Goal: Find contact information: Find contact information

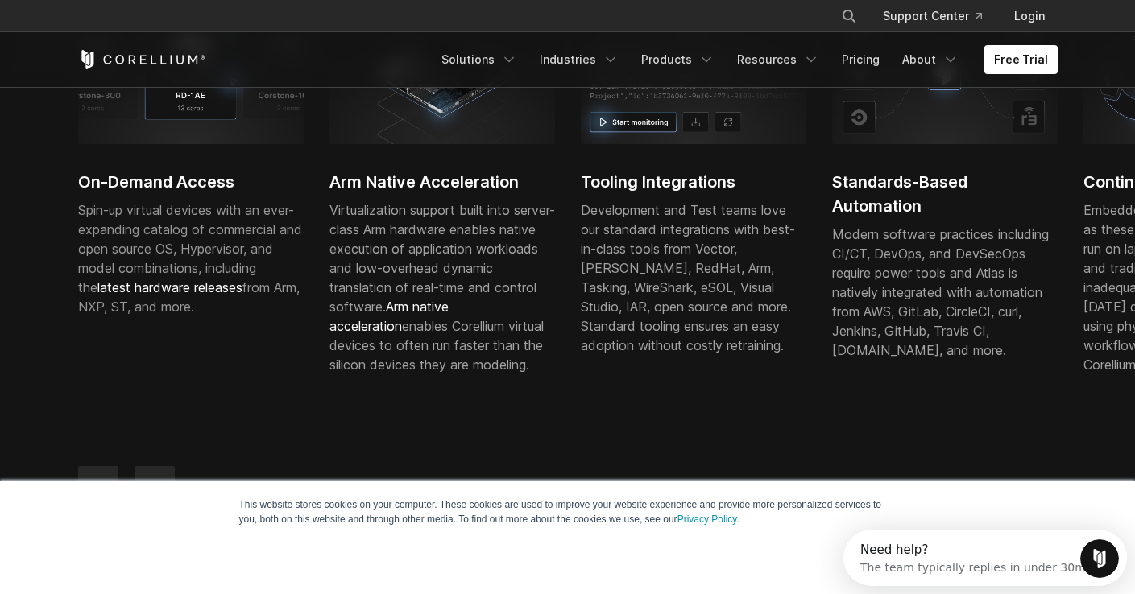
scroll to position [591, 0]
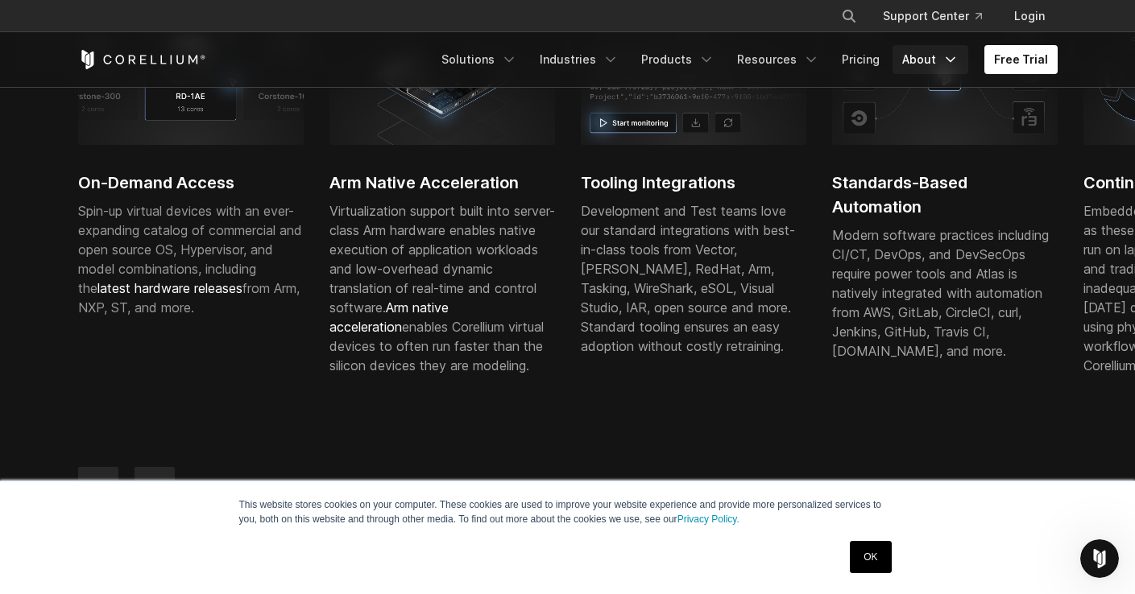
click at [922, 63] on link "About" at bounding box center [930, 59] width 76 height 29
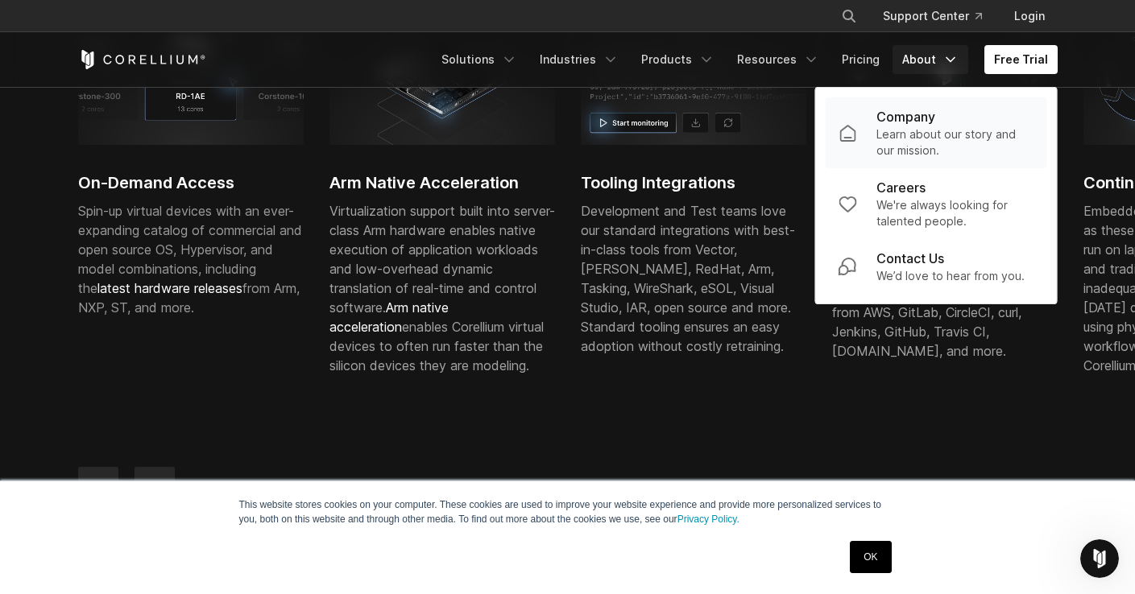
click at [911, 135] on p "Learn about our story and our mission." at bounding box center [955, 142] width 158 height 32
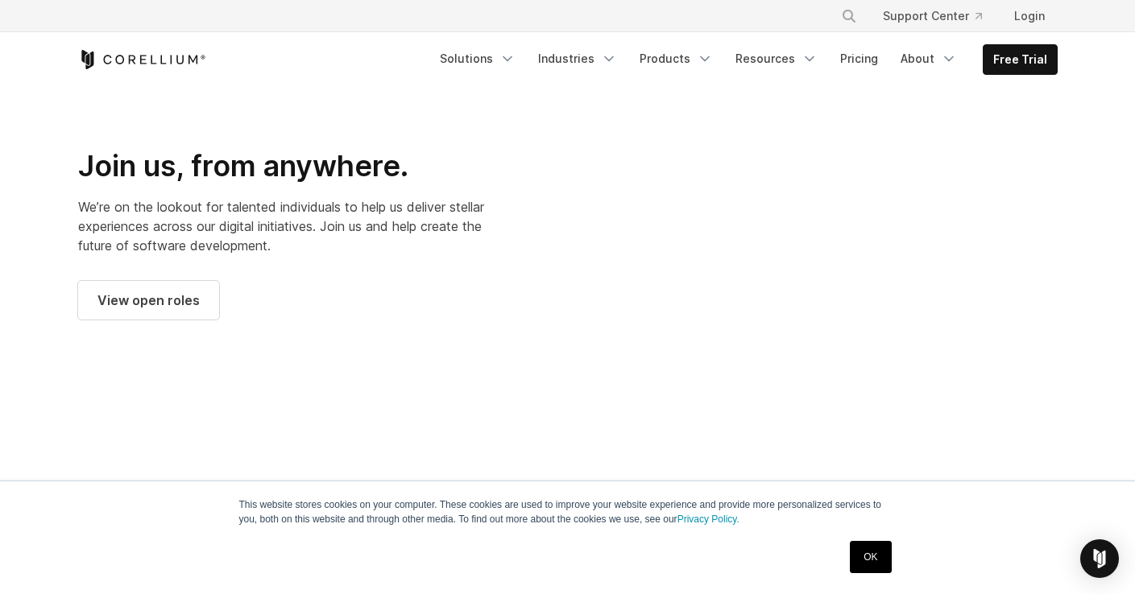
scroll to position [2200, 0]
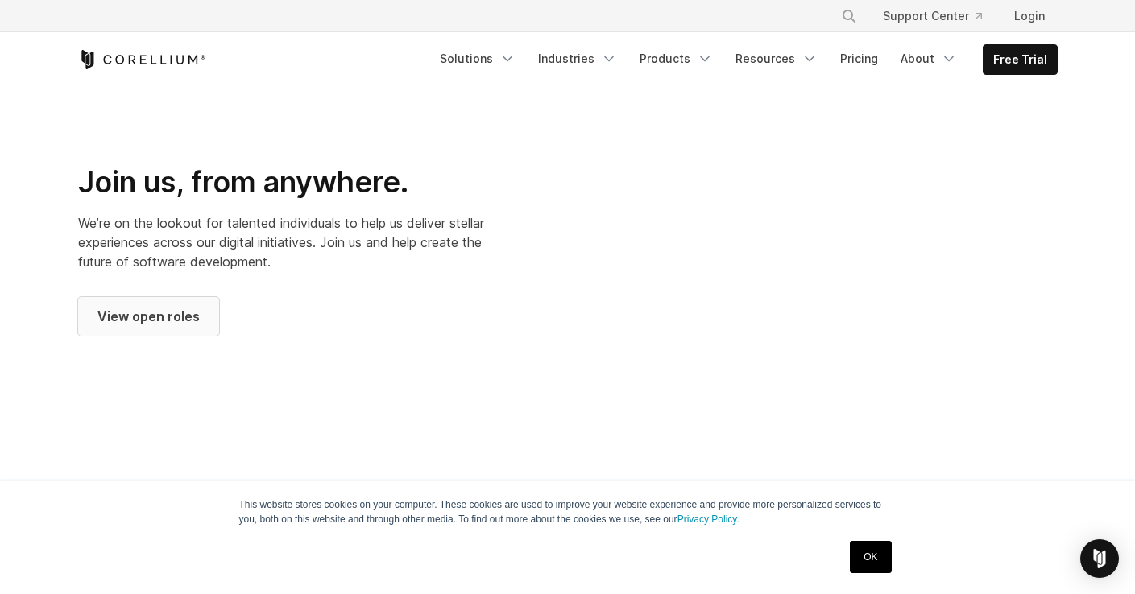
click at [179, 307] on span "View open roles" at bounding box center [148, 316] width 102 height 19
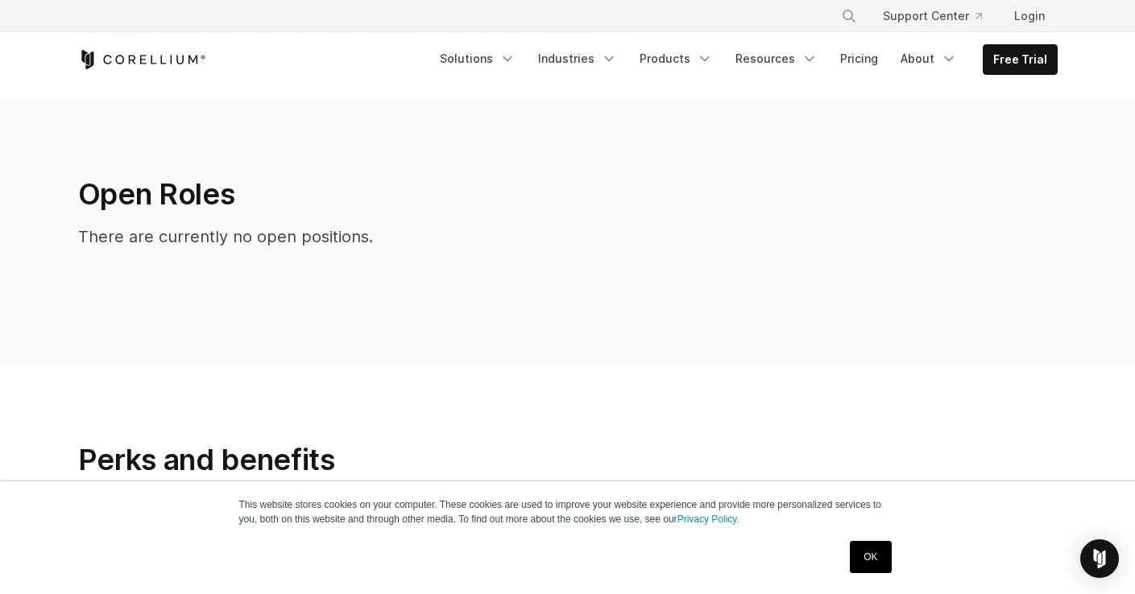
scroll to position [311, 0]
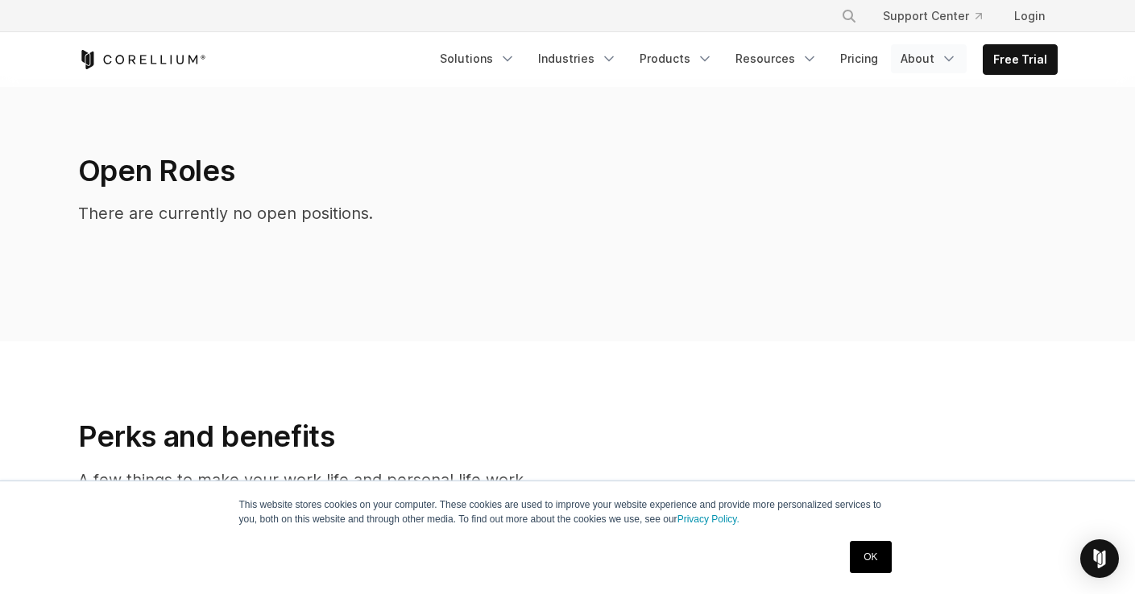
click at [931, 72] on link "About" at bounding box center [929, 58] width 76 height 29
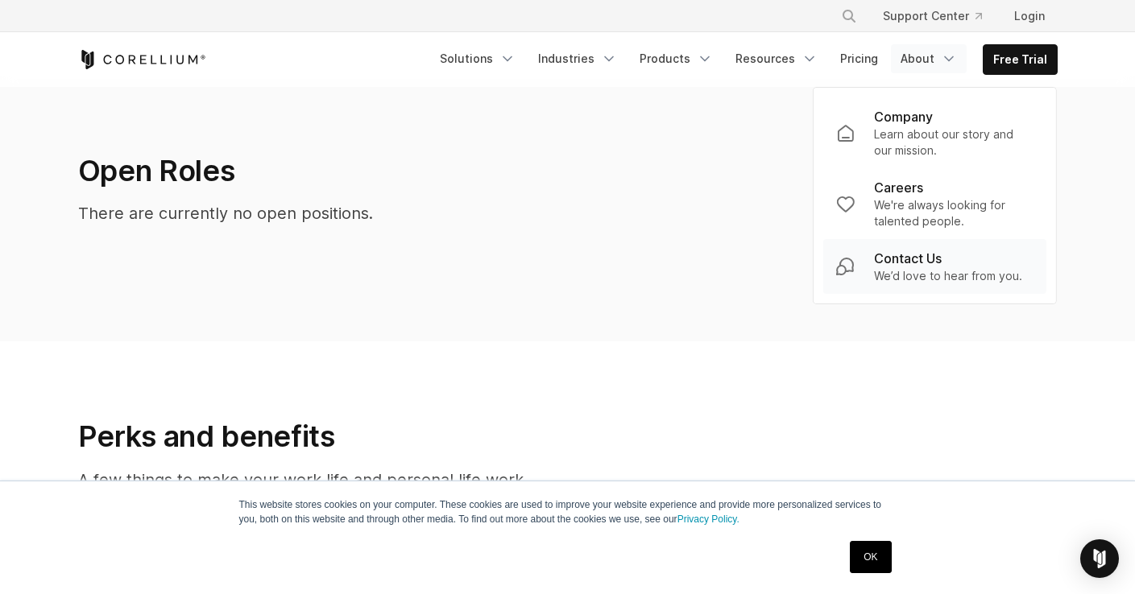
click at [922, 258] on p "Contact Us" at bounding box center [908, 258] width 68 height 19
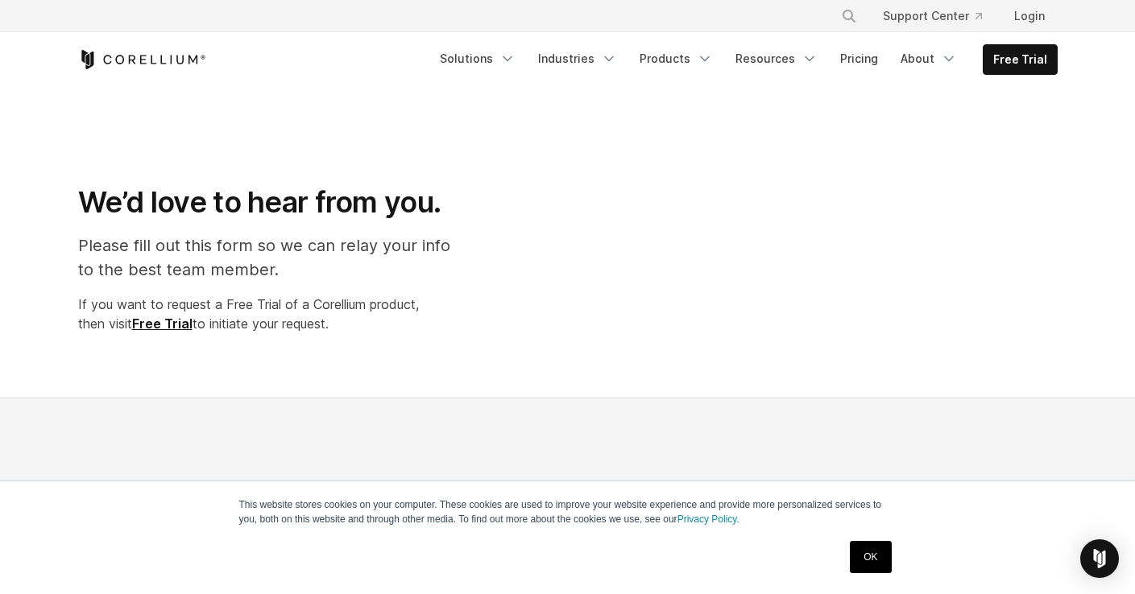
select select "**"
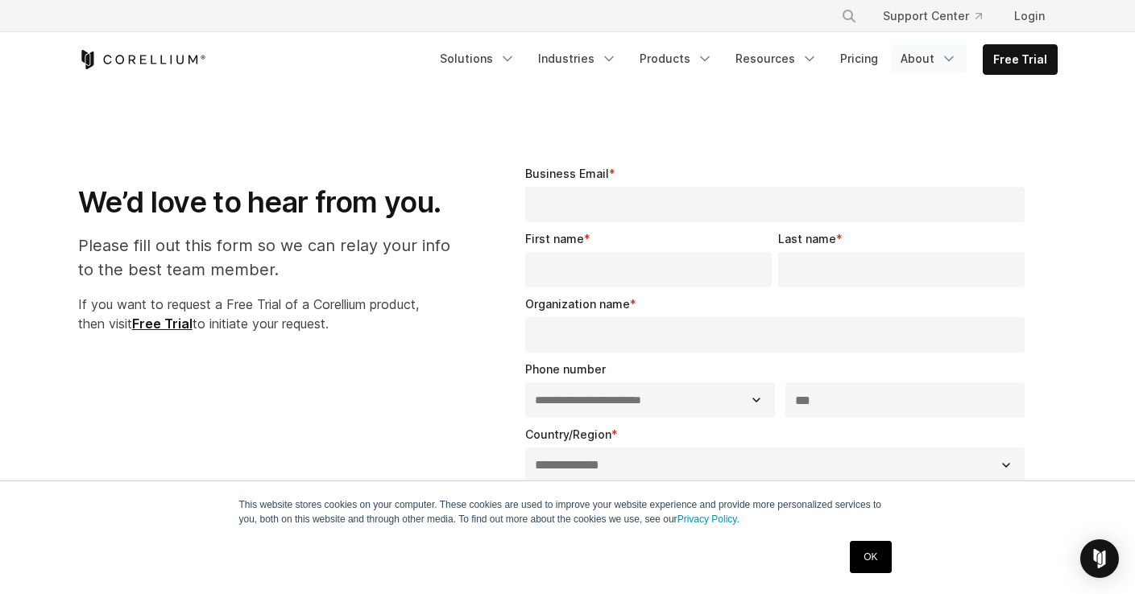
click at [923, 64] on link "About" at bounding box center [929, 58] width 76 height 29
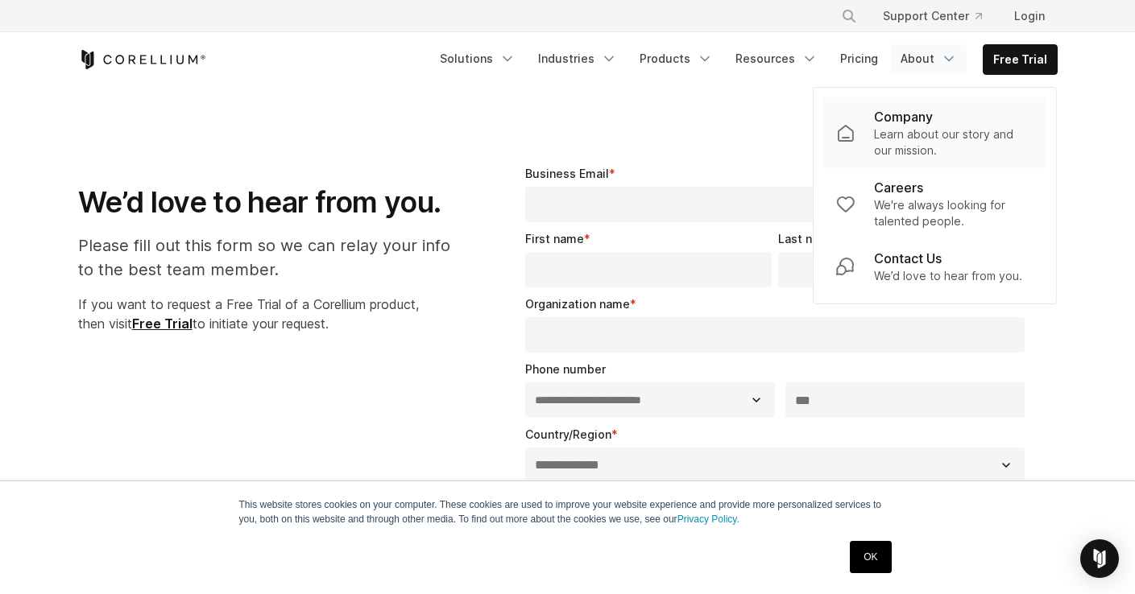
click at [909, 129] on p "Learn about our story and our mission." at bounding box center [953, 142] width 159 height 32
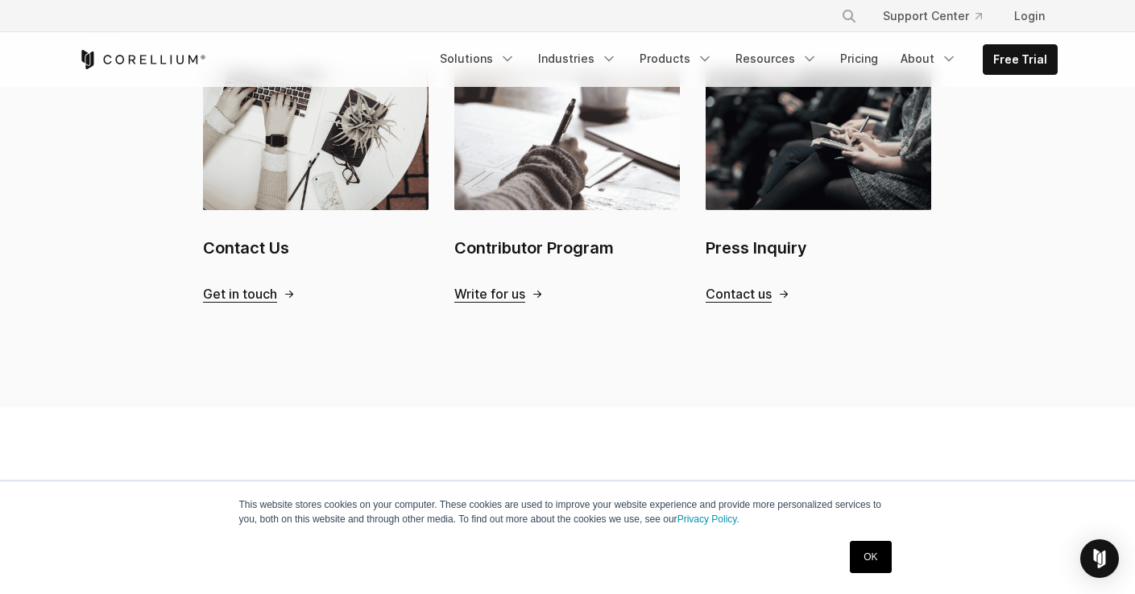
scroll to position [1784, 0]
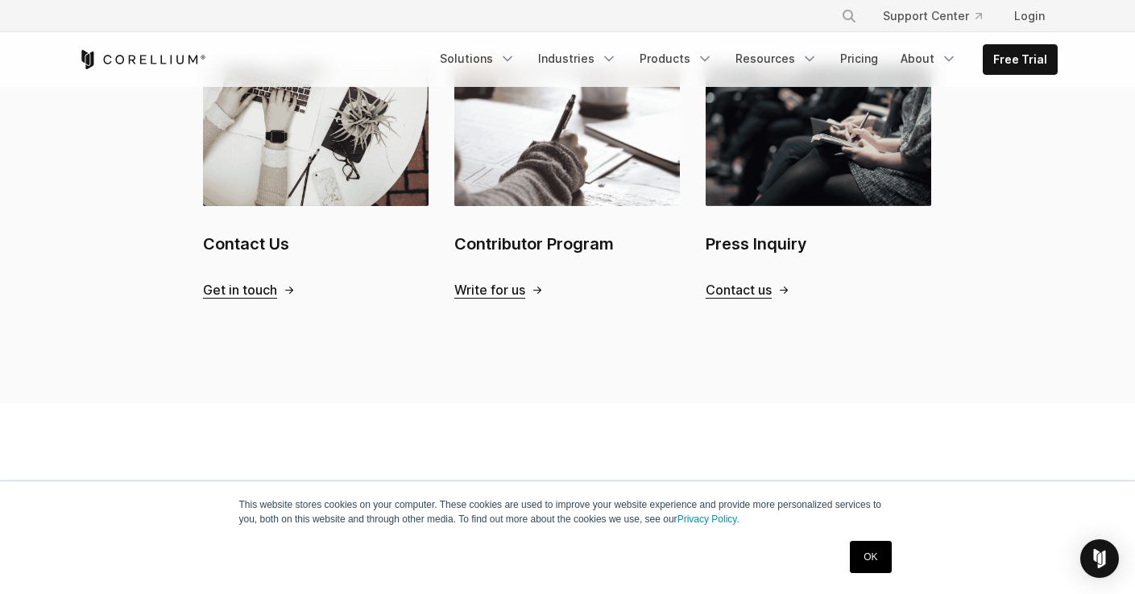
click at [250, 282] on span "Get in touch" at bounding box center [240, 290] width 74 height 17
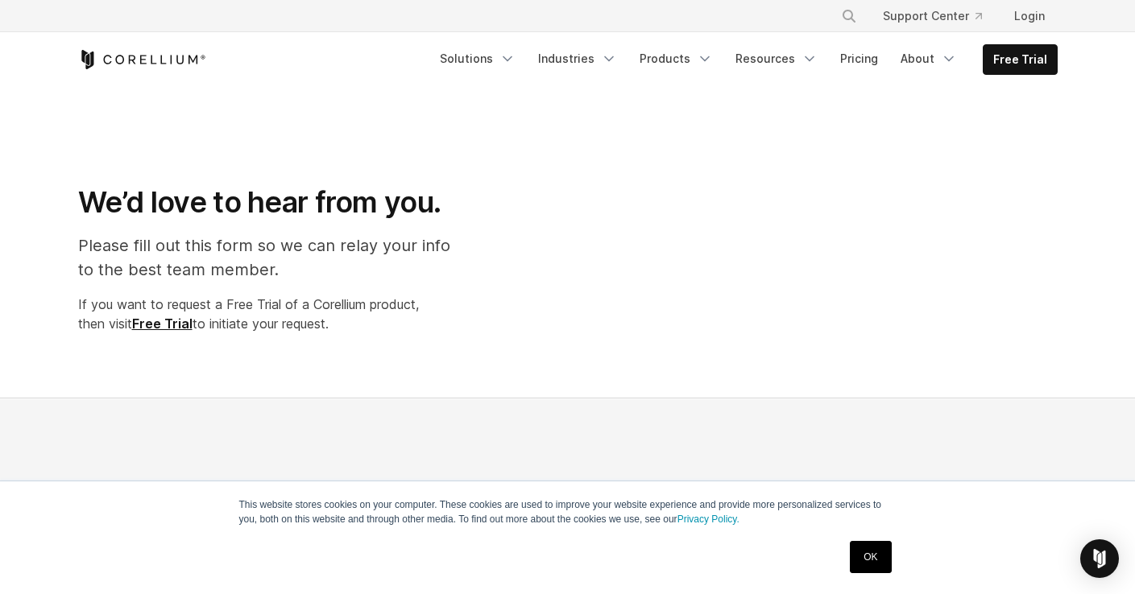
select select "**"
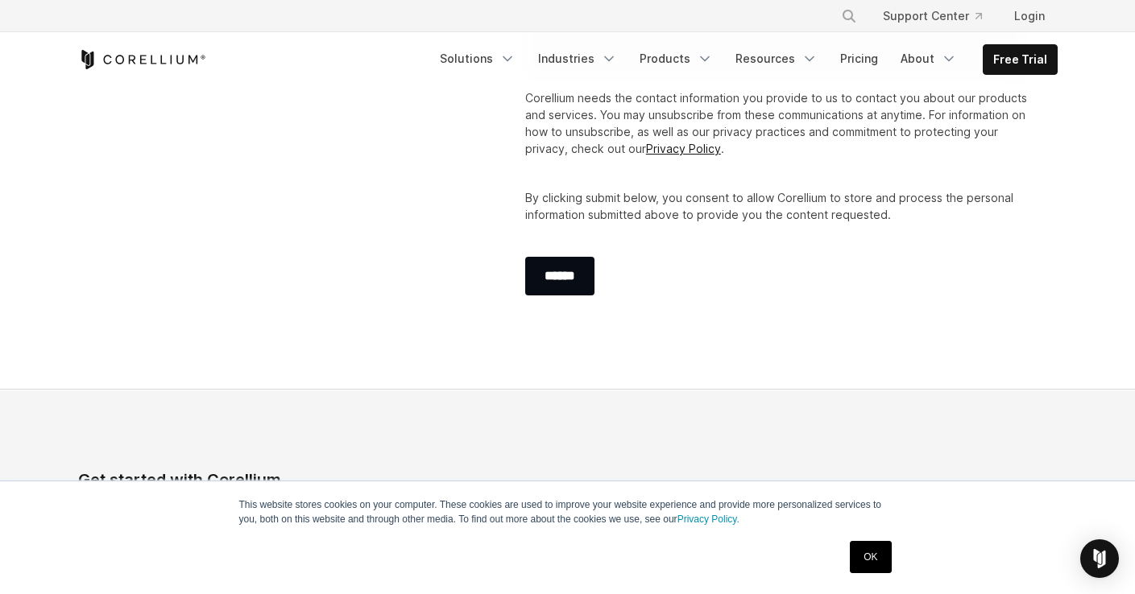
scroll to position [789, 0]
